Goal: Information Seeking & Learning: Find specific fact

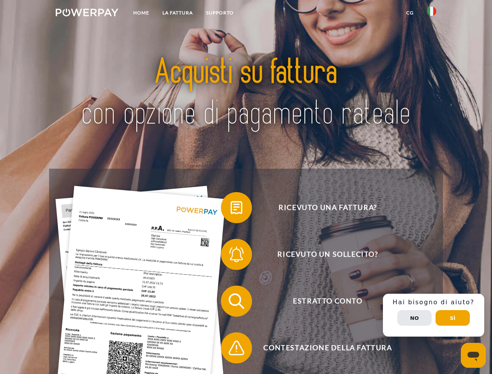
click at [87, 14] on img at bounding box center [87, 13] width 63 height 8
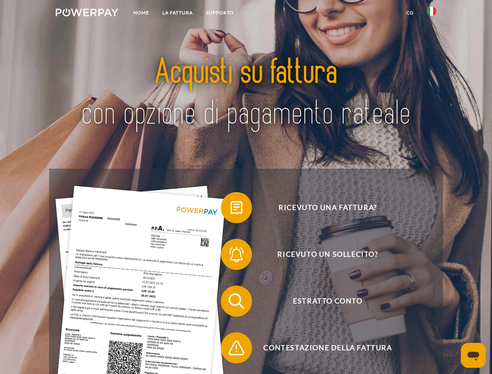
click at [431, 14] on img at bounding box center [431, 11] width 9 height 9
click at [410, 13] on link "CG" at bounding box center [410, 13] width 21 height 14
click at [231, 209] on span at bounding box center [224, 207] width 39 height 39
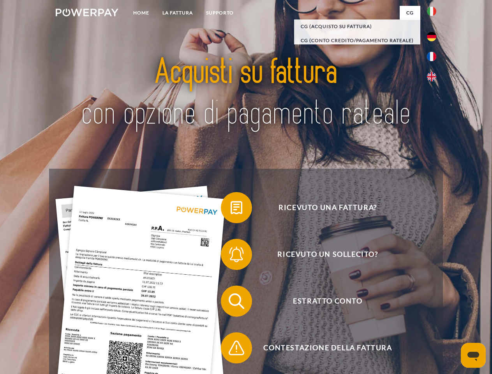
click at [231, 256] on span at bounding box center [224, 254] width 39 height 39
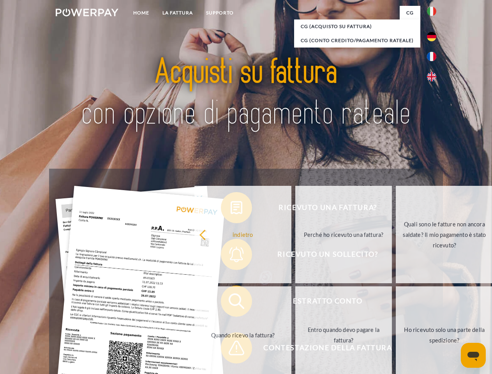
click at [295, 303] on link "Entro quando devo pagare la fattura?" at bounding box center [343, 334] width 97 height 97
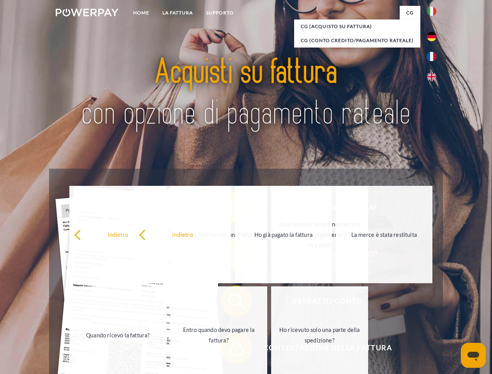
click at [231, 349] on span at bounding box center [224, 347] width 39 height 39
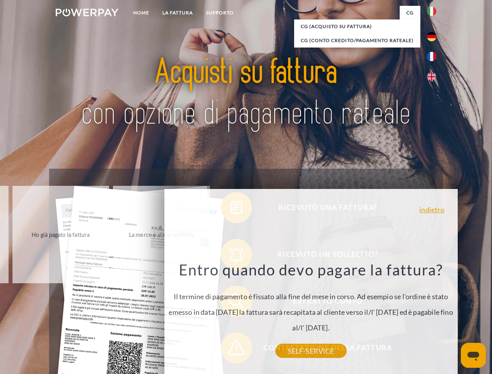
click at [433, 315] on div "Ricevuto una fattura? Ricevuto un sollecito? Estratto conto indietro" at bounding box center [245, 325] width 393 height 312
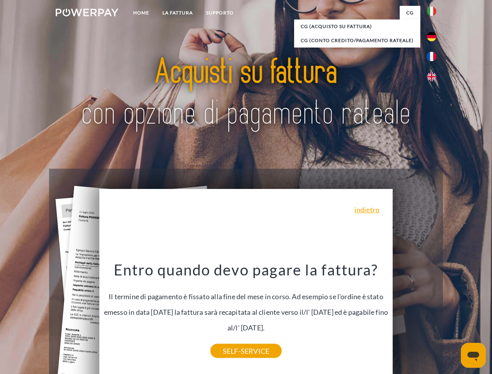
click at [414, 317] on span "Estratto conto" at bounding box center [327, 300] width 191 height 31
click at [452, 318] on header "Home LA FATTURA [GEOGRAPHIC_DATA]" at bounding box center [246, 269] width 492 height 538
